Goal: Find specific page/section: Find specific page/section

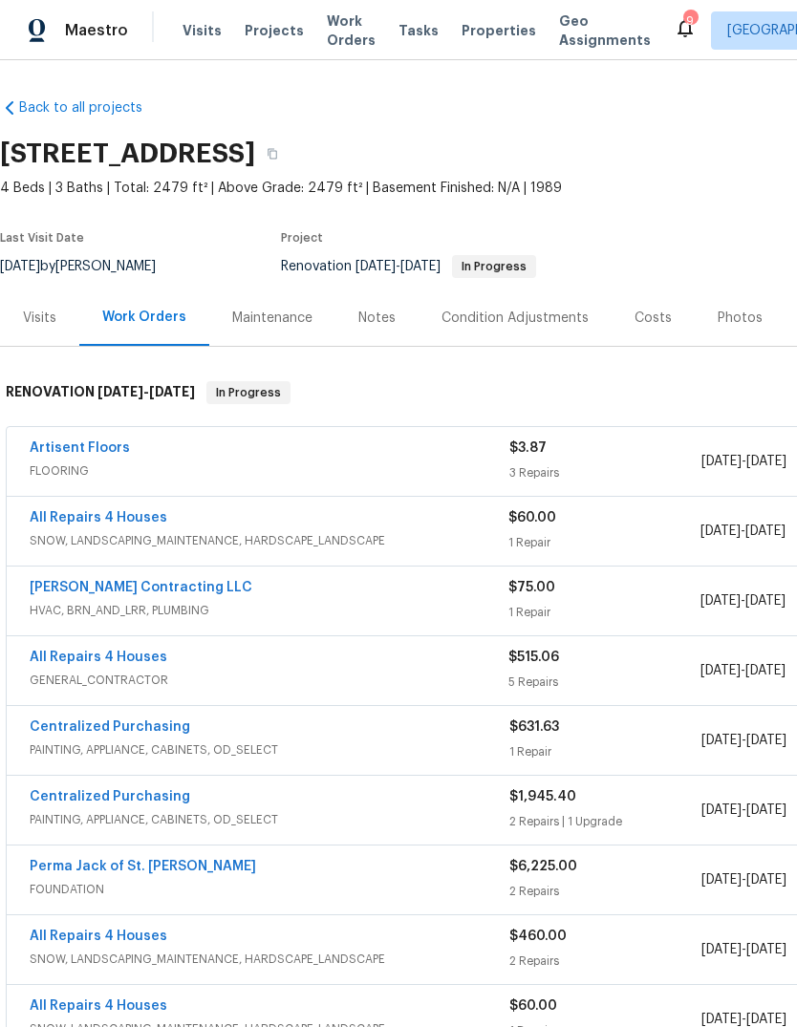
click at [273, 32] on span "Projects" at bounding box center [274, 30] width 59 height 19
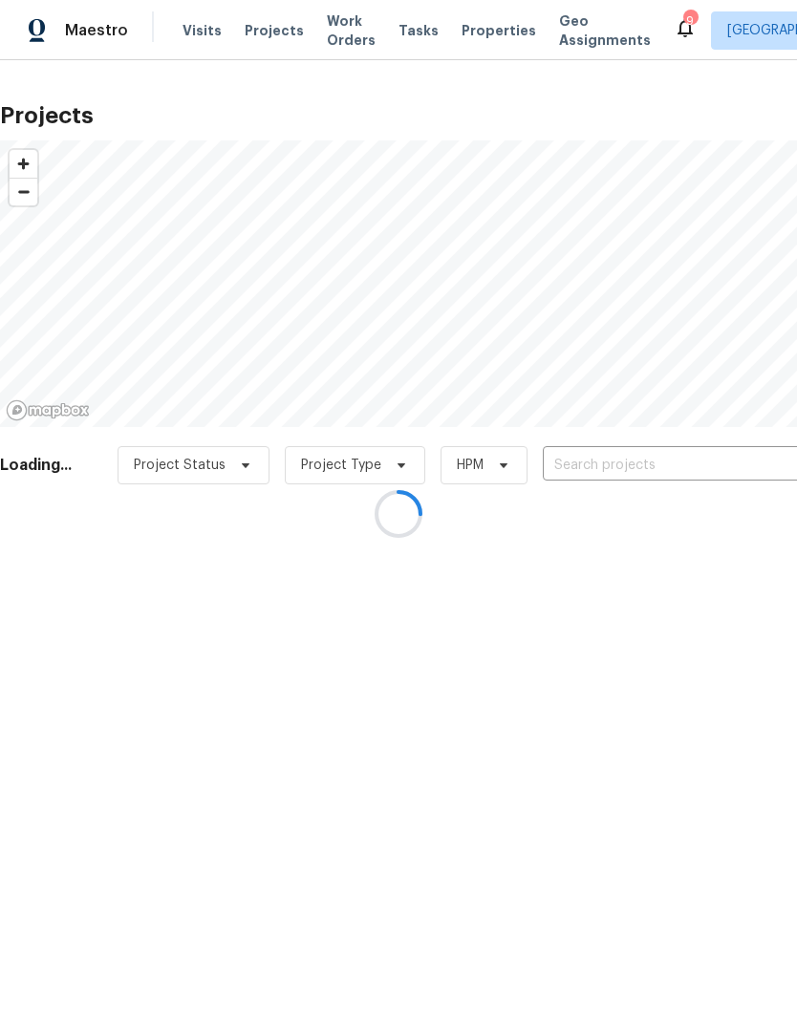
click at [649, 465] on div at bounding box center [398, 513] width 797 height 1027
click at [639, 463] on div at bounding box center [398, 513] width 797 height 1027
click at [639, 472] on div at bounding box center [398, 513] width 797 height 1027
click at [693, 464] on div at bounding box center [398, 513] width 797 height 1027
click at [611, 469] on div at bounding box center [398, 513] width 797 height 1027
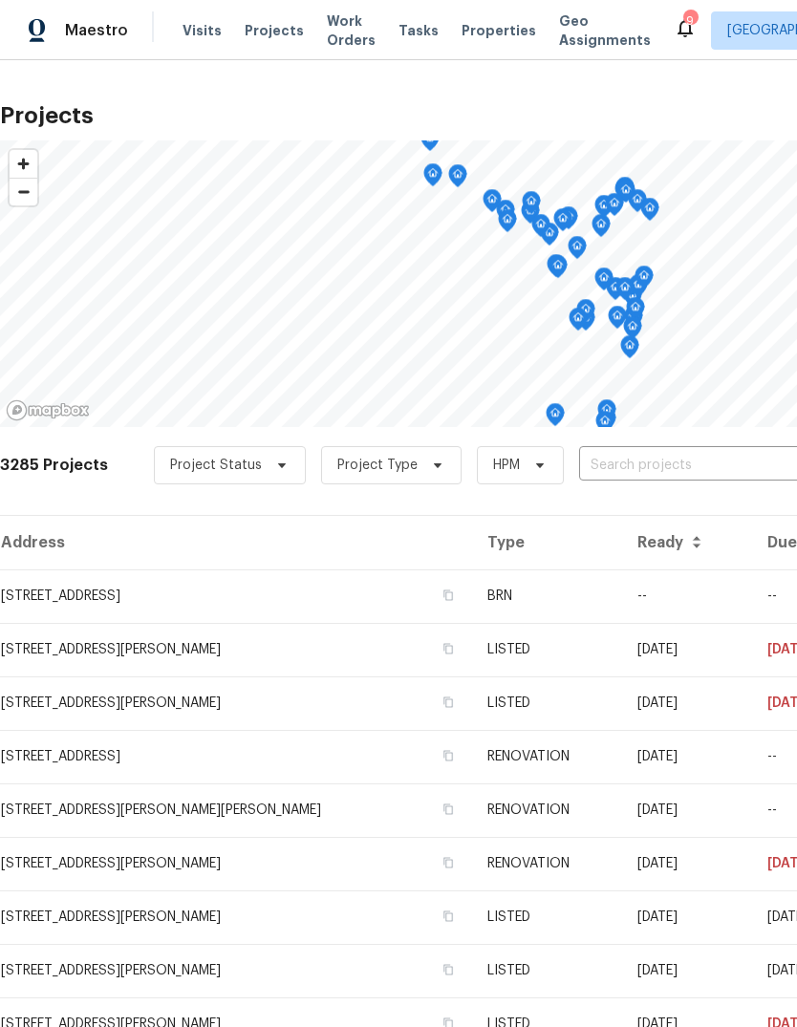
click at [681, 470] on input "text" at bounding box center [688, 466] width 219 height 30
type input "green [PERSON_NAME]"
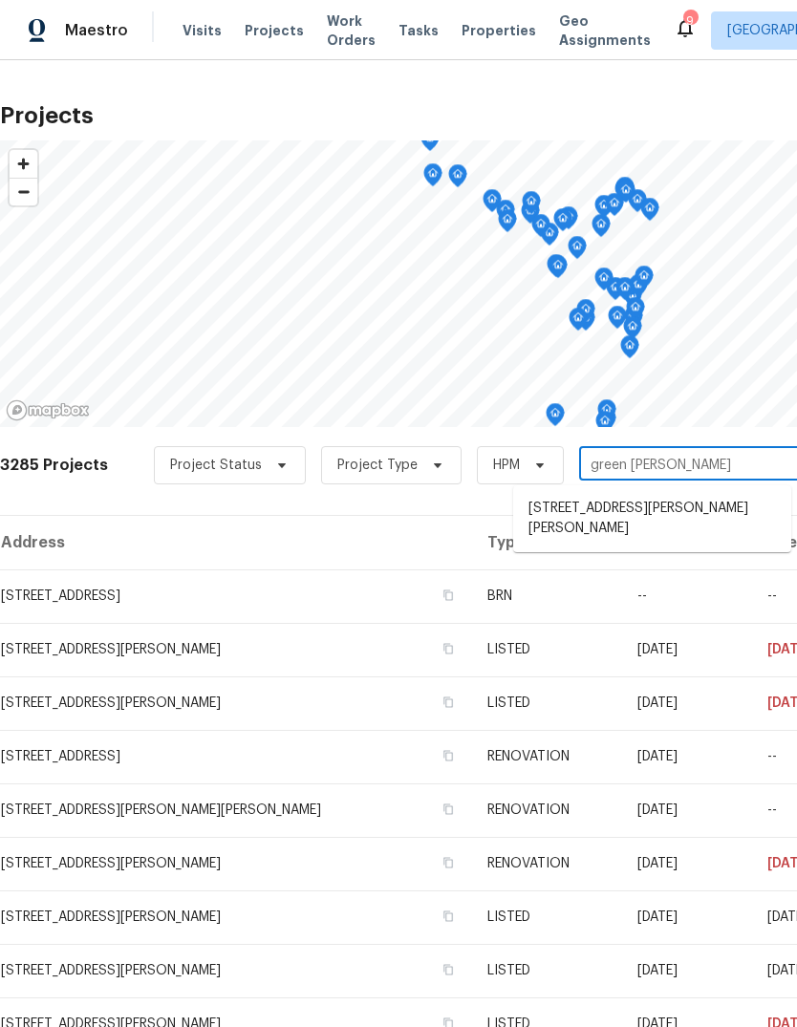
click at [724, 513] on li "[STREET_ADDRESS][PERSON_NAME][PERSON_NAME]" at bounding box center [652, 519] width 278 height 52
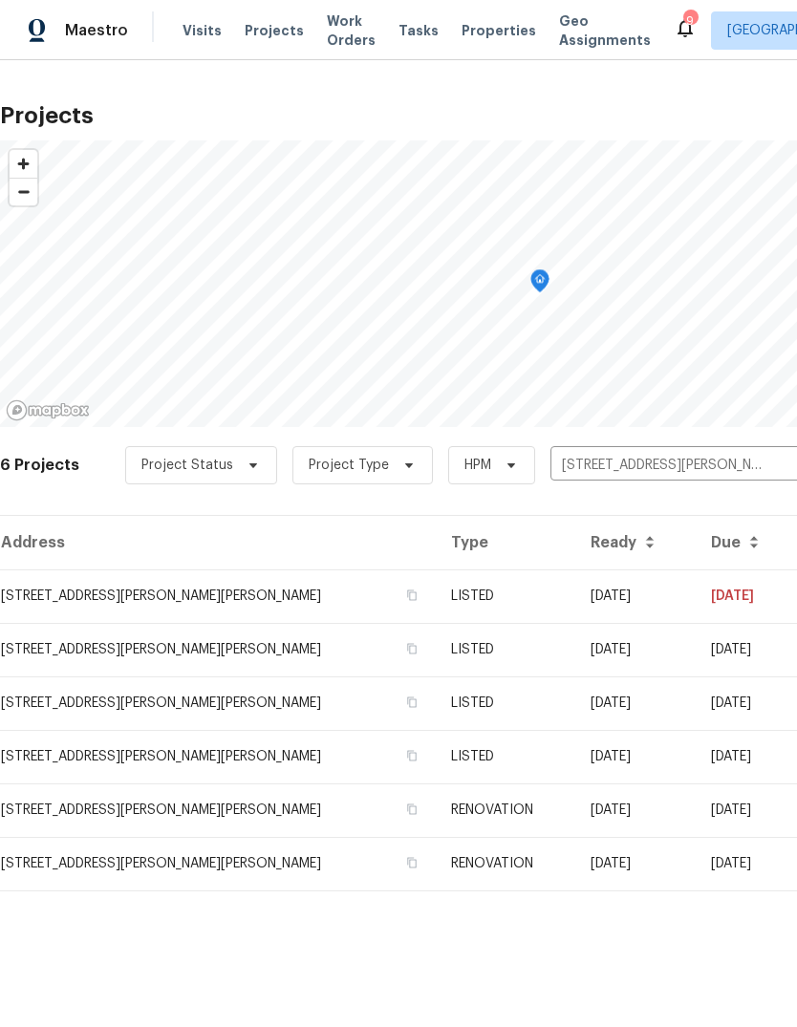
click at [243, 605] on td "[STREET_ADDRESS][PERSON_NAME][PERSON_NAME]" at bounding box center [218, 597] width 436 height 54
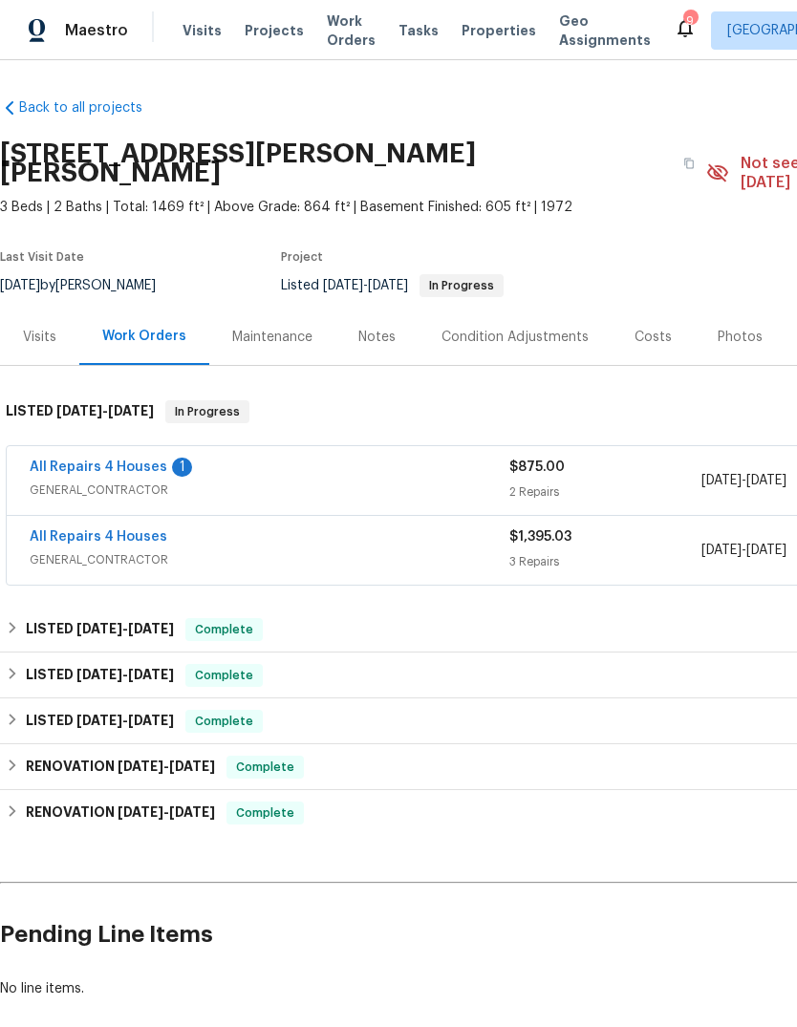
click at [129, 481] on span "GENERAL_CONTRACTOR" at bounding box center [270, 490] width 480 height 19
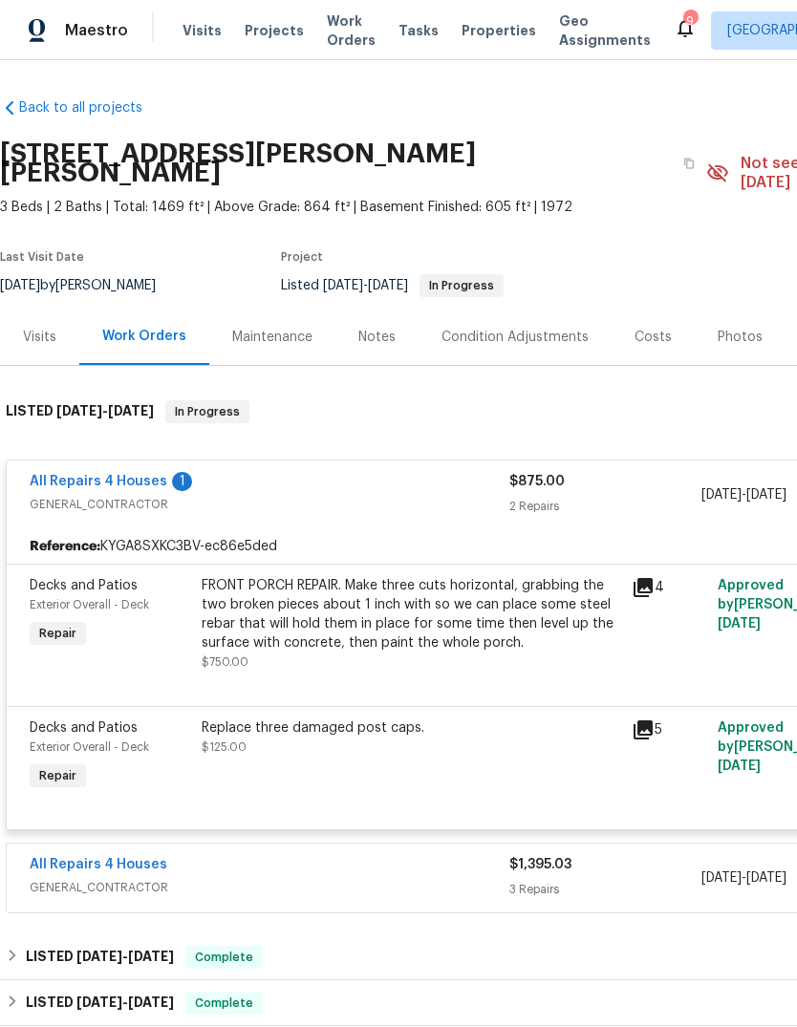
click at [155, 475] on link "All Repairs 4 Houses" at bounding box center [99, 481] width 138 height 13
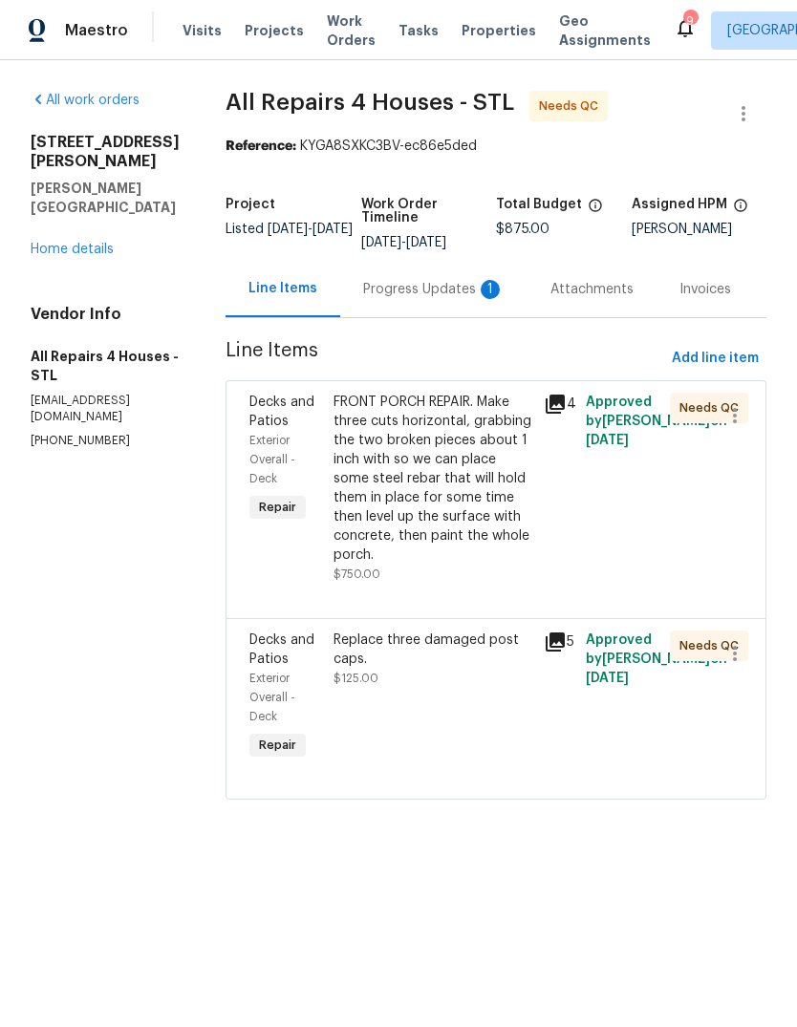
click at [446, 296] on div "Progress Updates 1" at bounding box center [433, 289] width 141 height 19
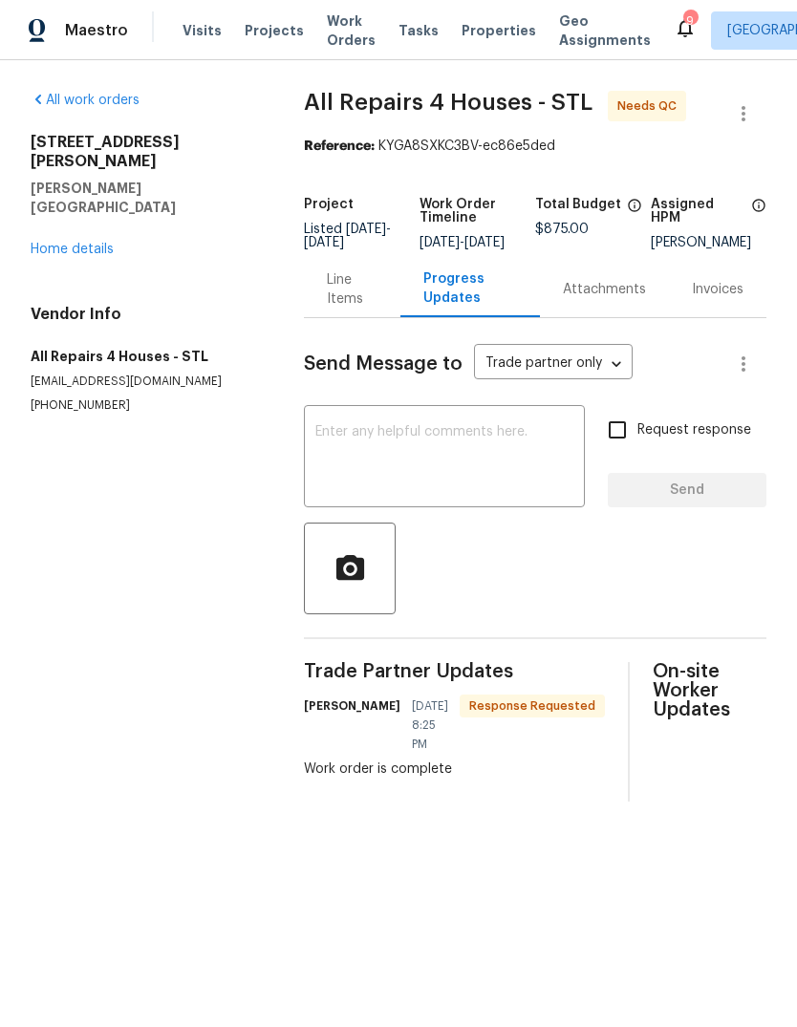
click at [355, 309] on div "Line Items" at bounding box center [352, 289] width 51 height 38
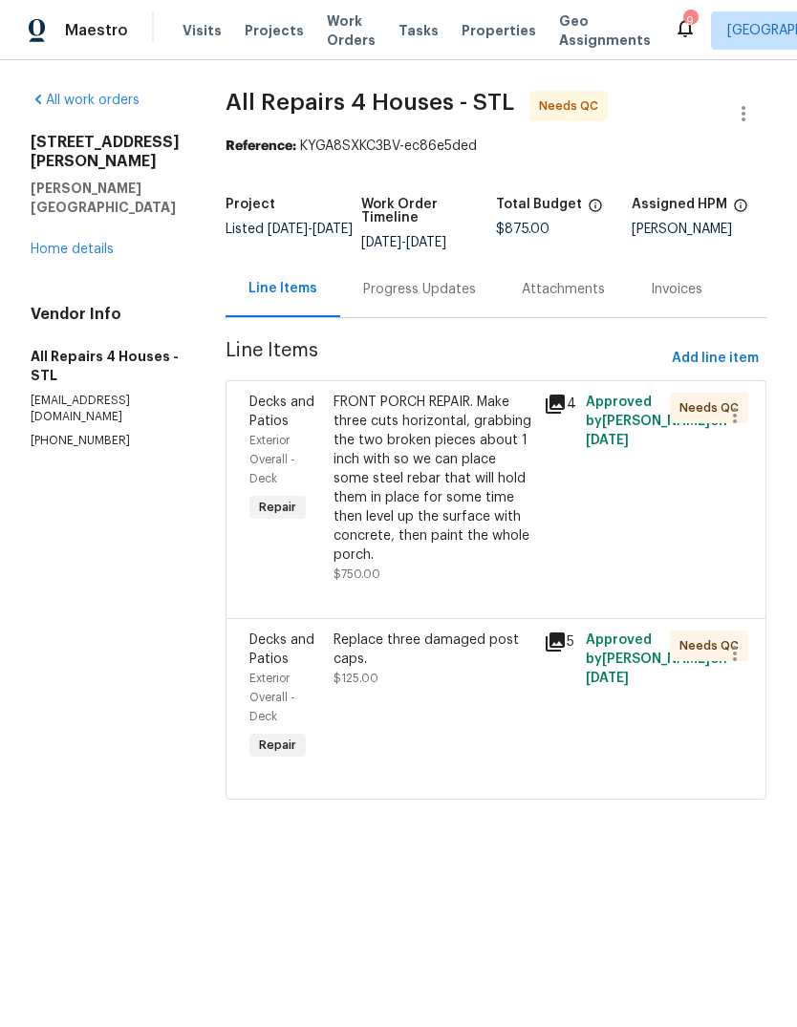
click at [565, 406] on icon at bounding box center [555, 404] width 19 height 19
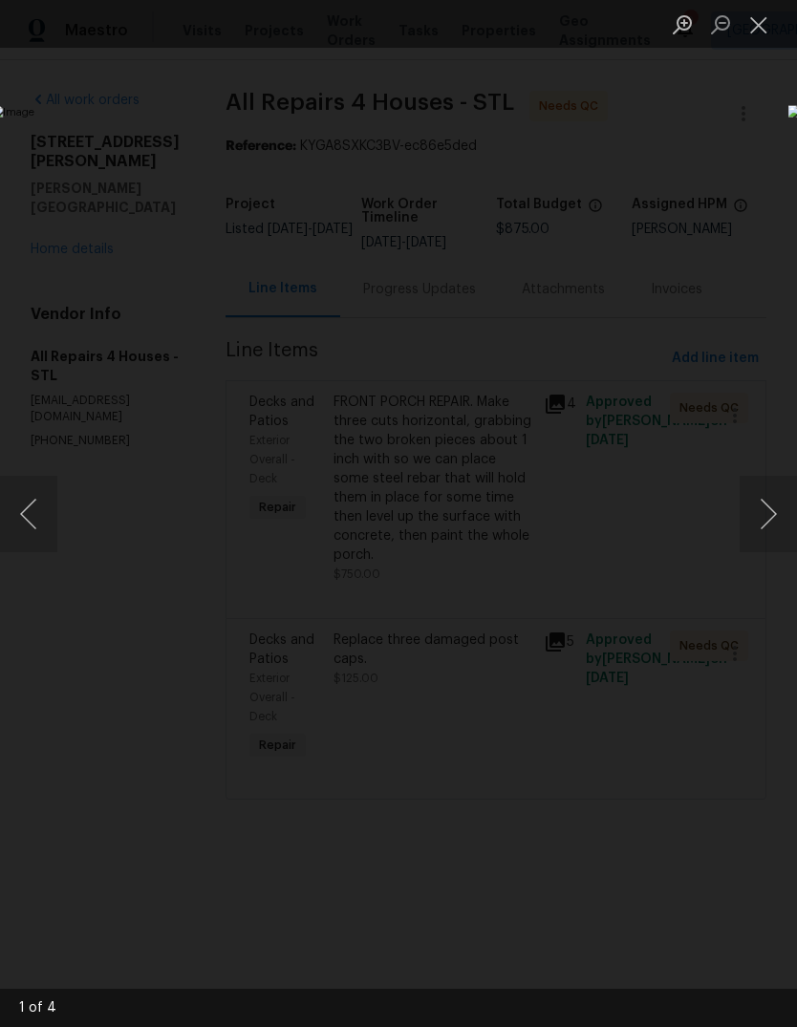
click at [768, 519] on button "Next image" at bounding box center [768, 514] width 57 height 76
click at [769, 518] on button "Next image" at bounding box center [768, 514] width 57 height 76
click at [769, 519] on button "Next image" at bounding box center [768, 514] width 57 height 76
click at [769, 518] on button "Next image" at bounding box center [768, 514] width 57 height 76
click at [773, 515] on button "Next image" at bounding box center [768, 514] width 57 height 76
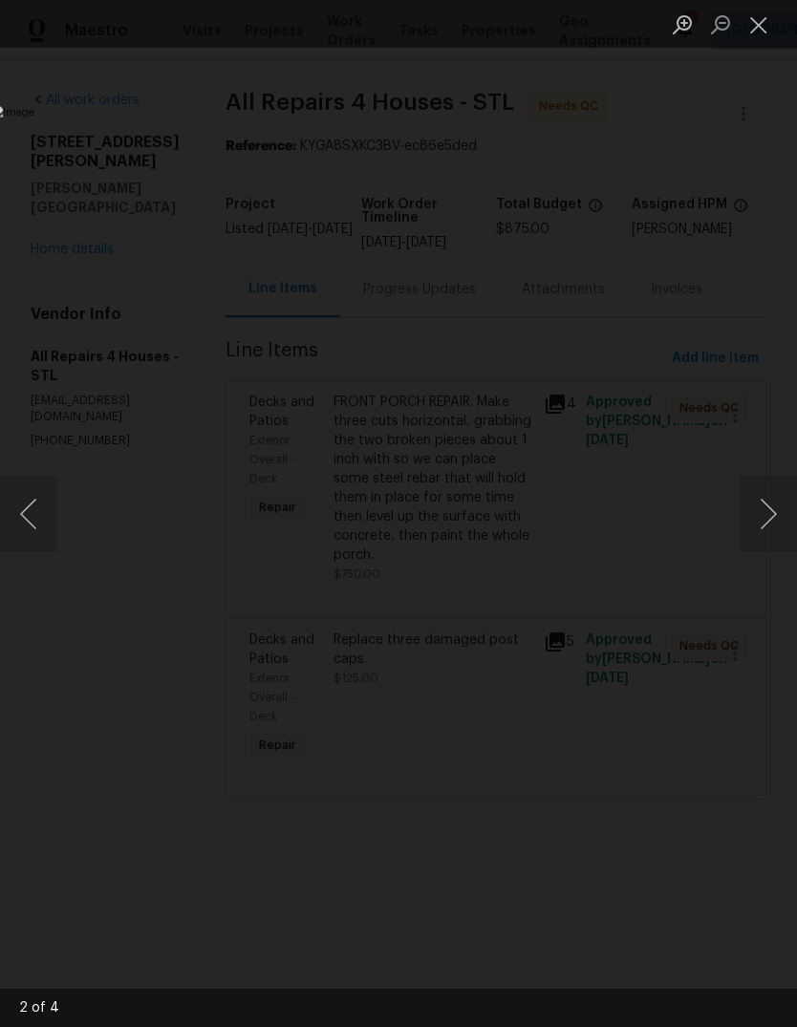
click at [770, 521] on button "Next image" at bounding box center [768, 514] width 57 height 76
click at [767, 521] on button "Next image" at bounding box center [768, 514] width 57 height 76
click at [757, 24] on button "Close lightbox" at bounding box center [759, 24] width 38 height 33
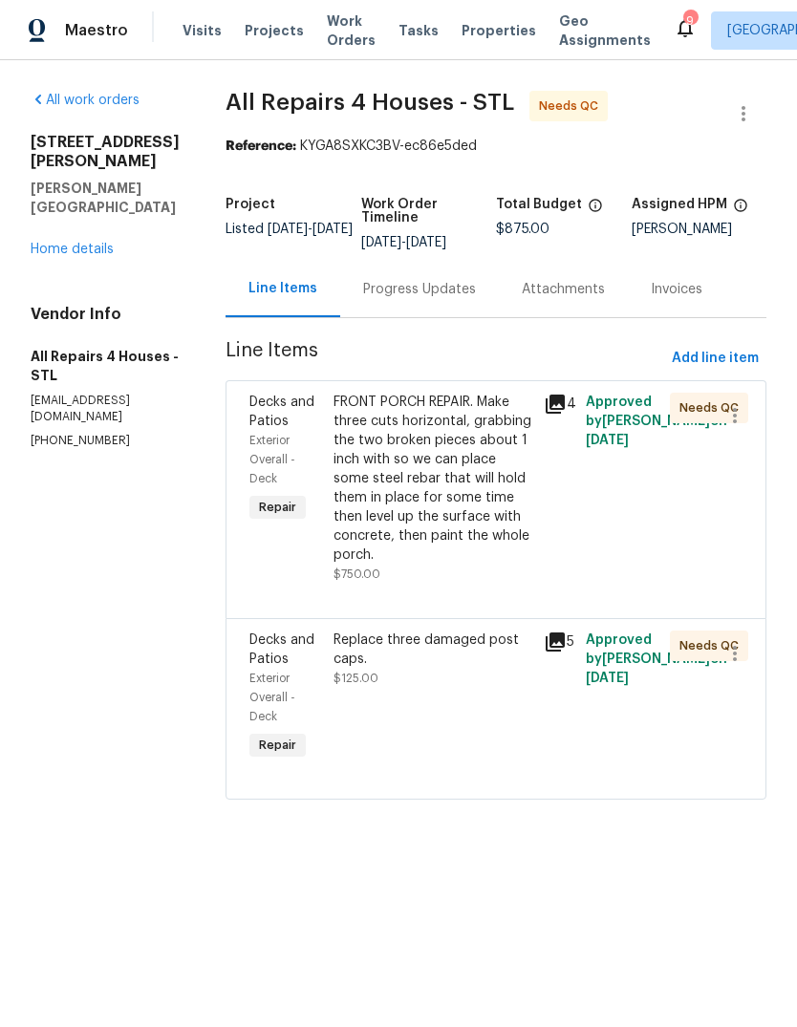
click at [567, 647] on icon at bounding box center [555, 642] width 23 height 23
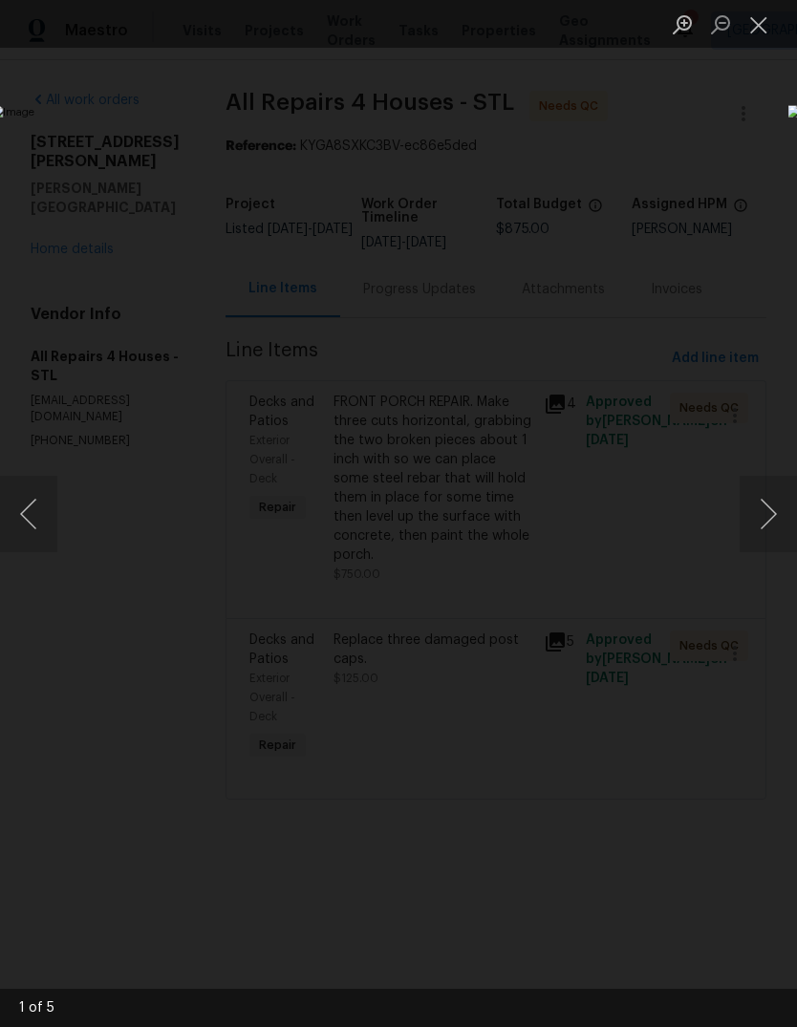
click at [761, 518] on button "Next image" at bounding box center [768, 514] width 57 height 76
click at [764, 518] on button "Next image" at bounding box center [768, 514] width 57 height 76
click at [765, 520] on button "Next image" at bounding box center [768, 514] width 57 height 76
click at [761, 522] on button "Next image" at bounding box center [768, 514] width 57 height 76
click at [761, 519] on button "Next image" at bounding box center [768, 514] width 57 height 76
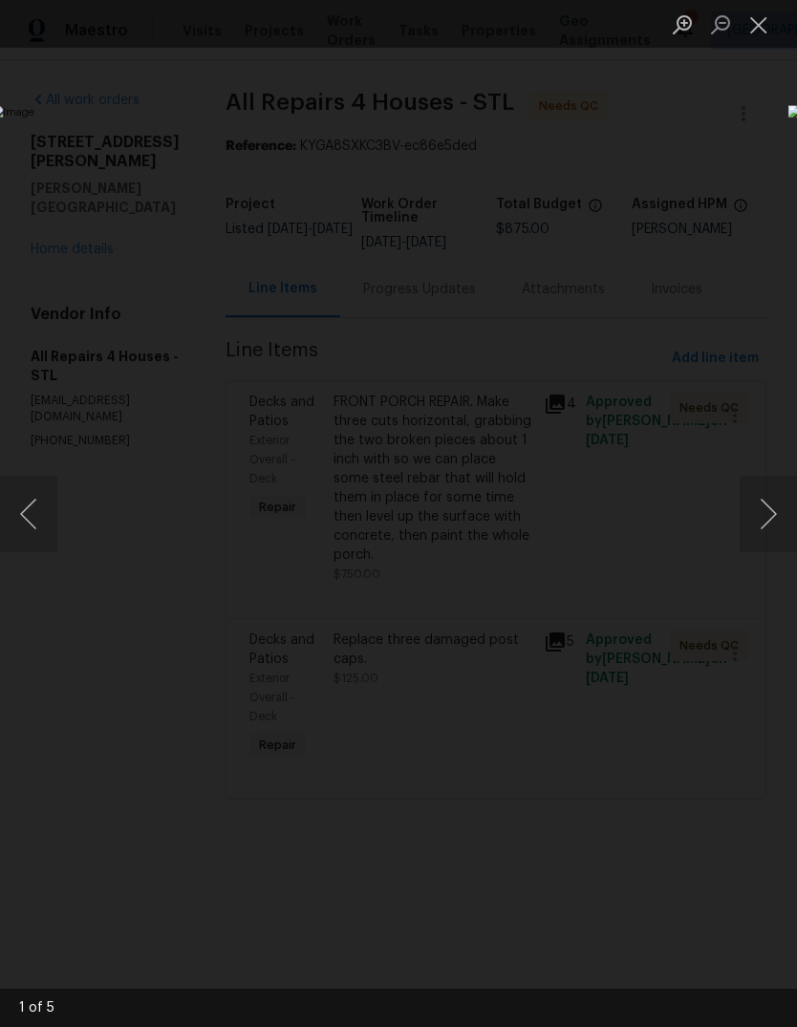
click at [763, 520] on button "Next image" at bounding box center [768, 514] width 57 height 76
click at [764, 514] on button "Next image" at bounding box center [768, 514] width 57 height 76
click at [760, 519] on button "Next image" at bounding box center [768, 514] width 57 height 76
click at [765, 518] on button "Next image" at bounding box center [768, 514] width 57 height 76
click at [749, 35] on button "Close lightbox" at bounding box center [759, 24] width 38 height 33
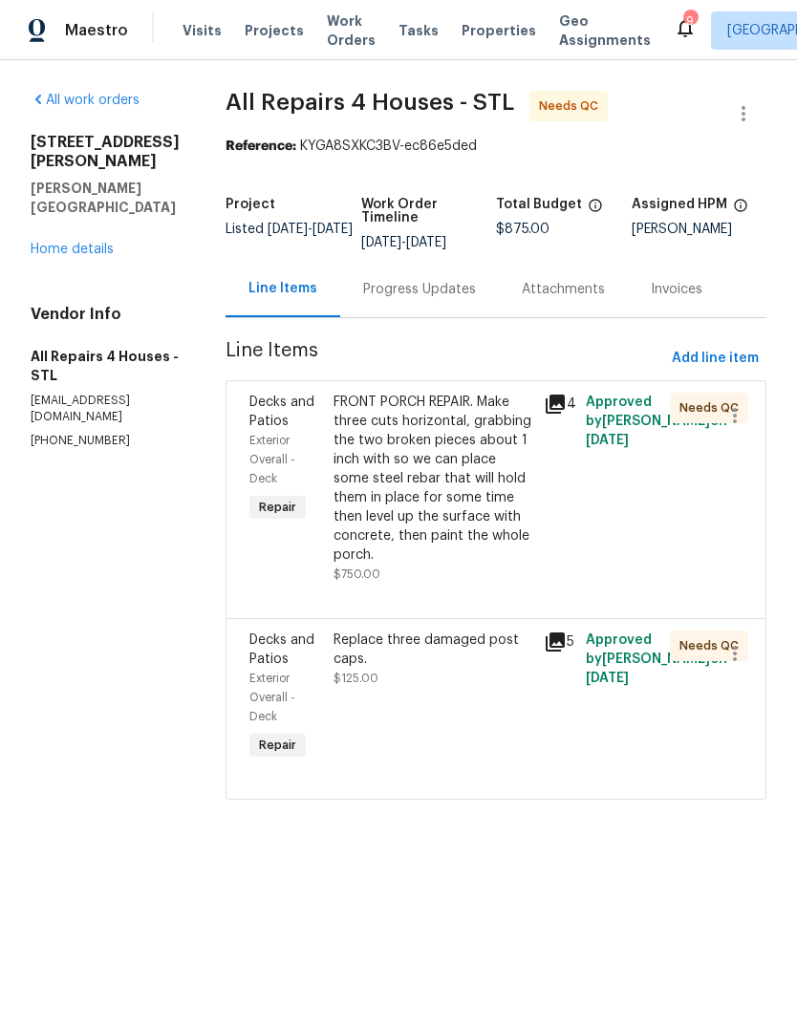
click at [561, 650] on icon at bounding box center [555, 642] width 23 height 23
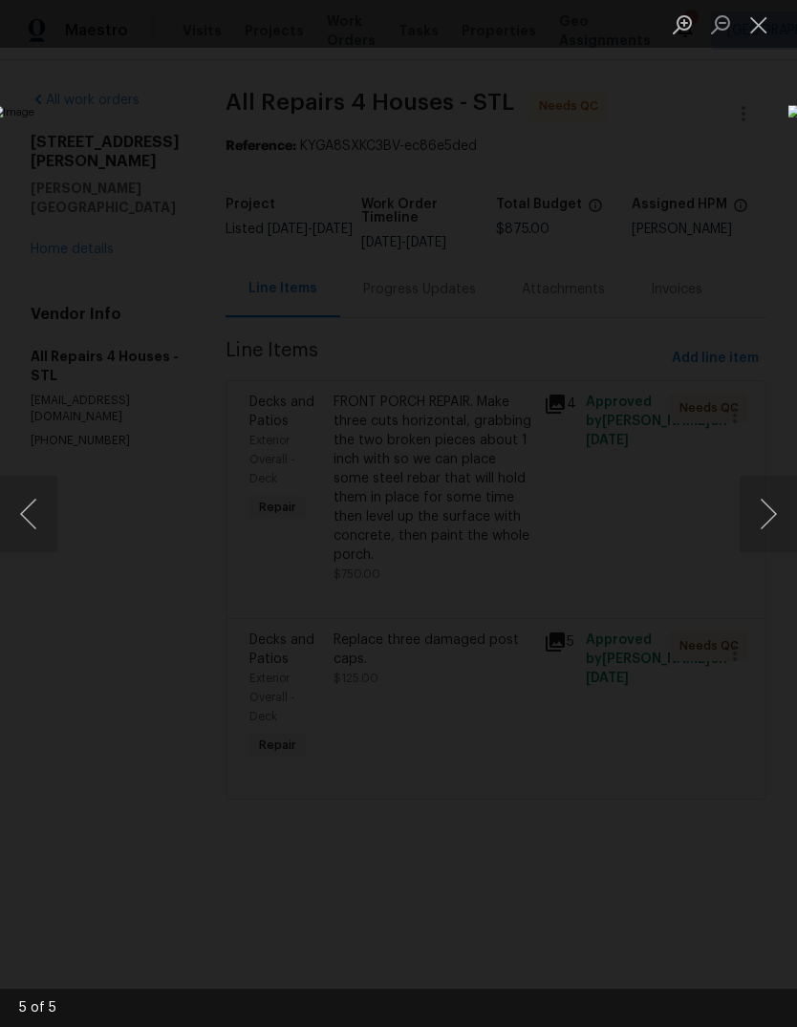
click at [769, 490] on button "Next image" at bounding box center [768, 514] width 57 height 76
click at [761, 504] on button "Next image" at bounding box center [768, 514] width 57 height 76
click at [49, 507] on button "Previous image" at bounding box center [28, 514] width 57 height 76
click at [771, 518] on button "Next image" at bounding box center [768, 514] width 57 height 76
click at [767, 529] on button "Next image" at bounding box center [768, 514] width 57 height 76
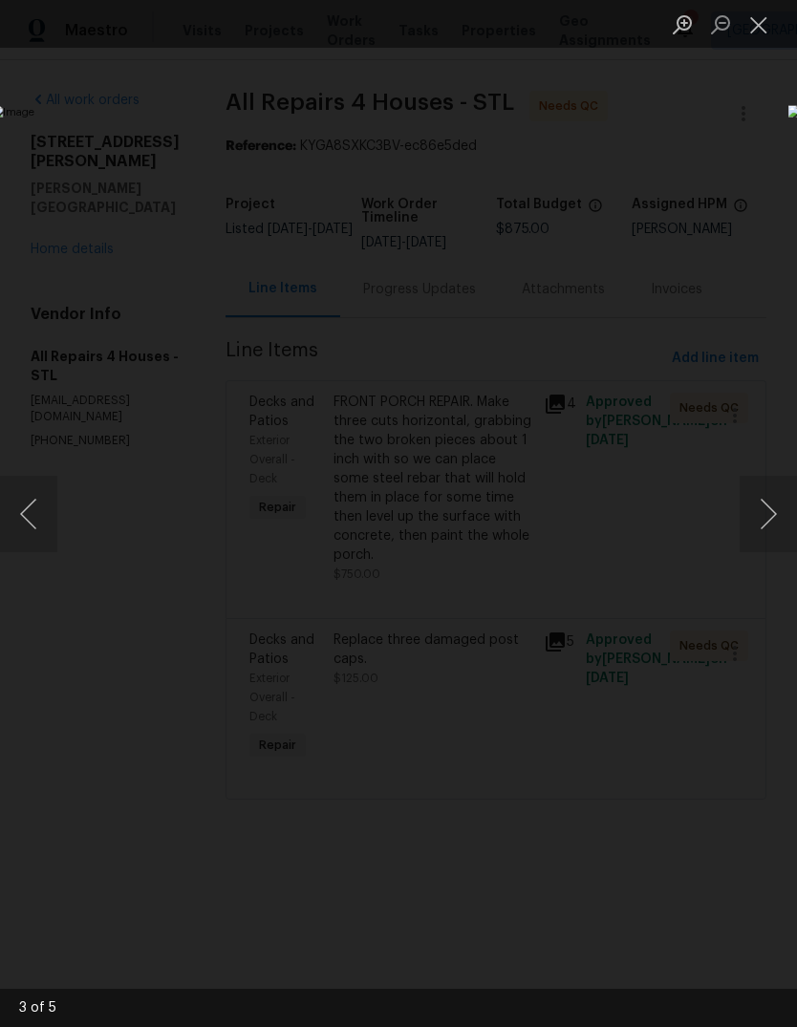
click at [764, 515] on button "Next image" at bounding box center [768, 514] width 57 height 76
click at [772, 504] on button "Next image" at bounding box center [768, 514] width 57 height 76
click at [758, 513] on button "Next image" at bounding box center [768, 514] width 57 height 76
click at [772, 512] on button "Next image" at bounding box center [768, 514] width 57 height 76
click at [772, 520] on button "Next image" at bounding box center [768, 514] width 57 height 76
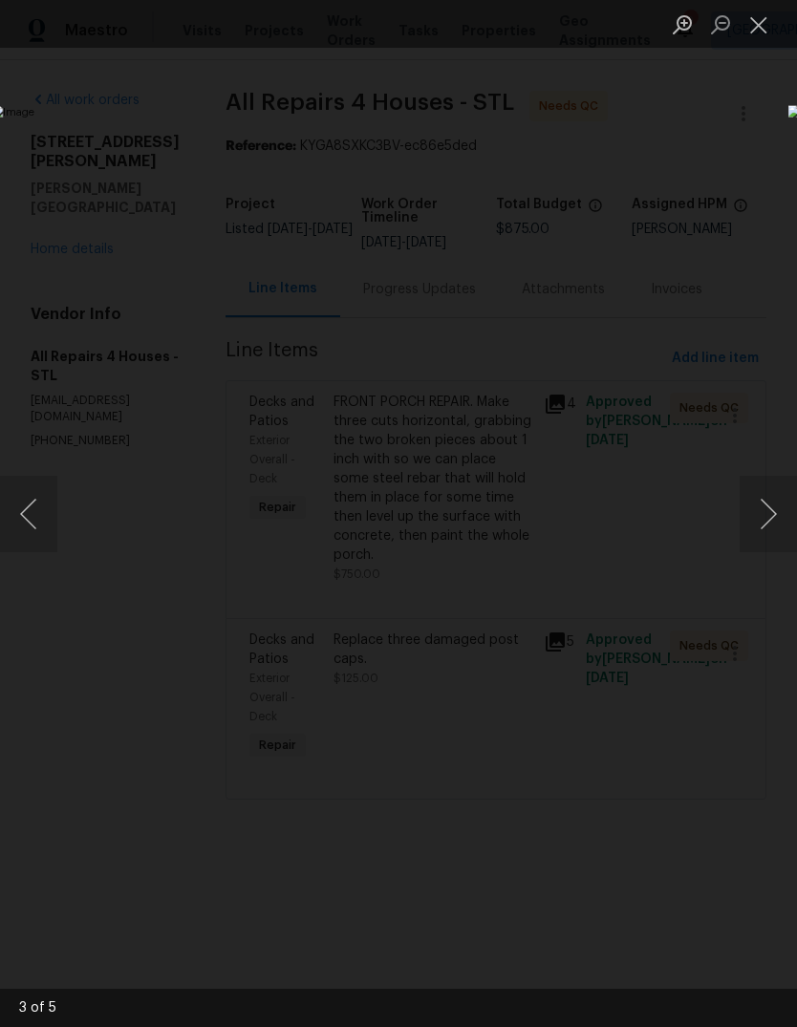
click at [760, 35] on button "Close lightbox" at bounding box center [759, 24] width 38 height 33
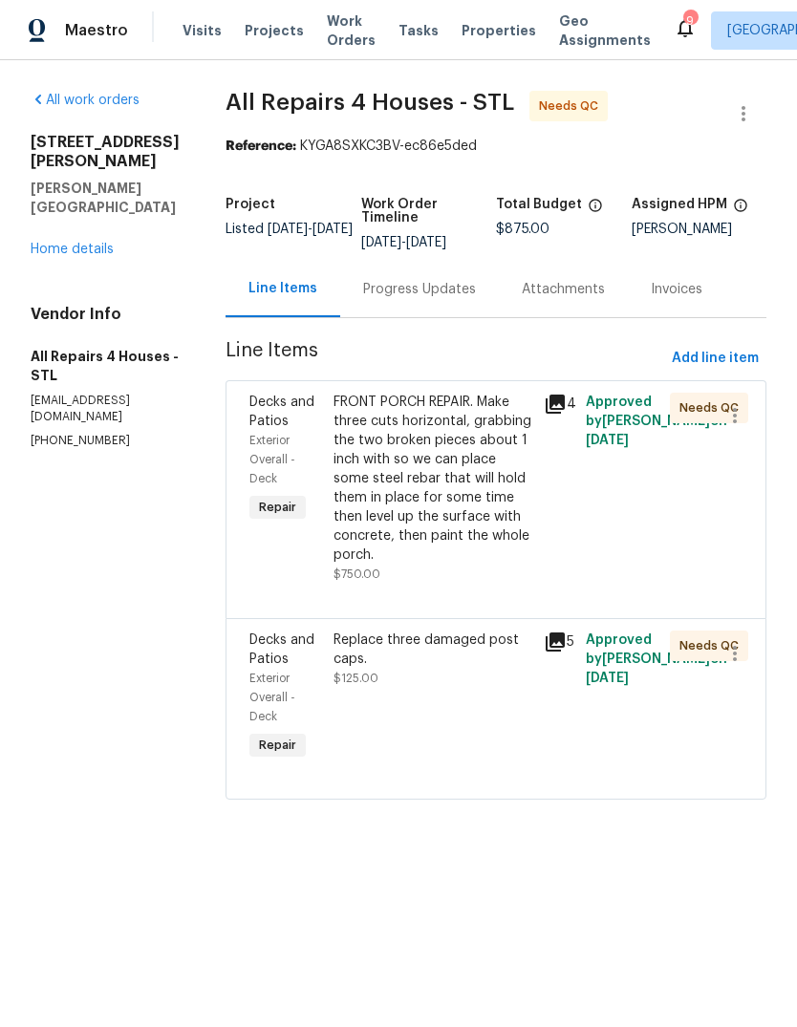
click at [565, 397] on icon at bounding box center [555, 404] width 19 height 19
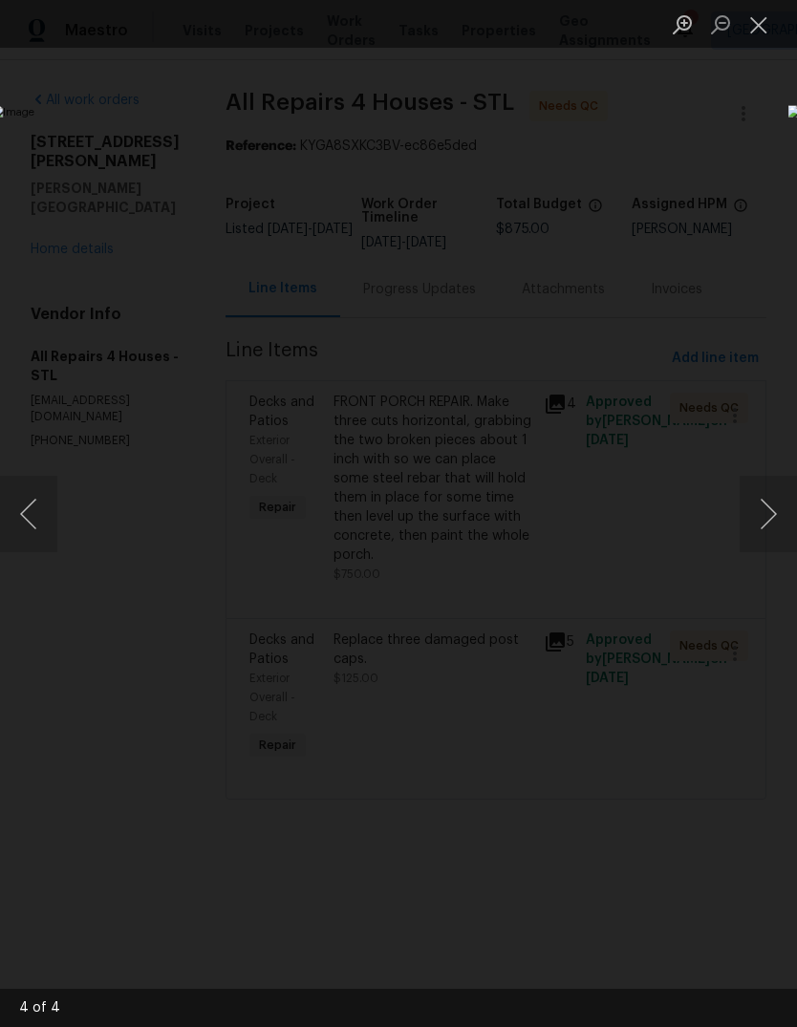
click at [758, 493] on button "Next image" at bounding box center [768, 514] width 57 height 76
click at [774, 499] on button "Next image" at bounding box center [768, 514] width 57 height 76
click at [767, 507] on button "Next image" at bounding box center [768, 514] width 57 height 76
click at [756, 507] on button "Next image" at bounding box center [768, 514] width 57 height 76
click at [773, 489] on button "Next image" at bounding box center [768, 514] width 57 height 76
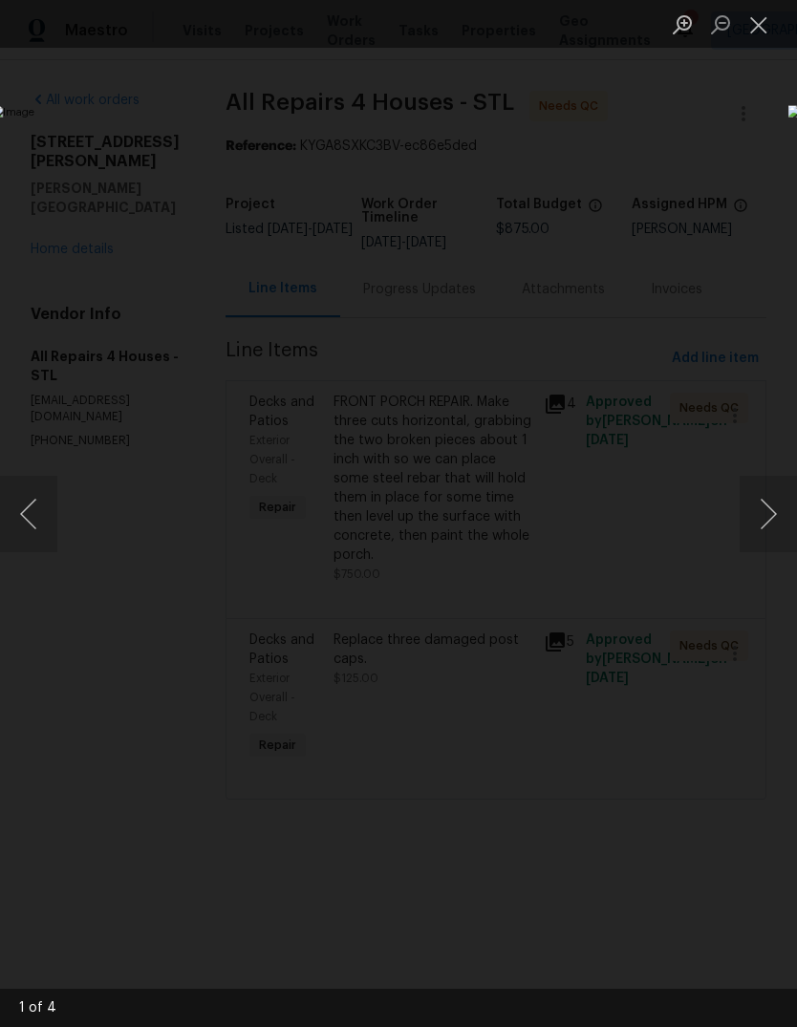
click at [770, 513] on button "Next image" at bounding box center [768, 514] width 57 height 76
click at [749, 516] on button "Next image" at bounding box center [768, 514] width 57 height 76
click at [755, 33] on button "Close lightbox" at bounding box center [759, 24] width 38 height 33
